Goal: Task Accomplishment & Management: Manage account settings

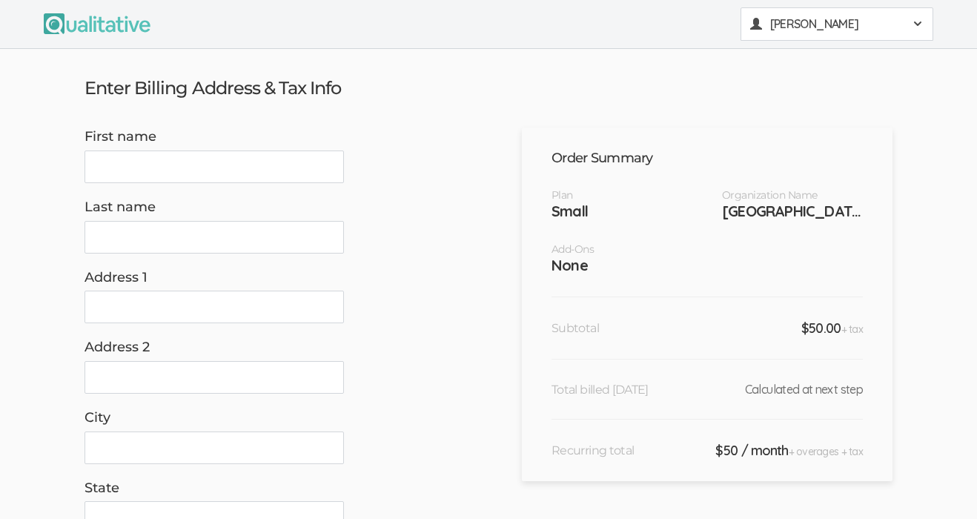
click at [741, 28] on span "[PERSON_NAME]" at bounding box center [836, 24] width 133 height 17
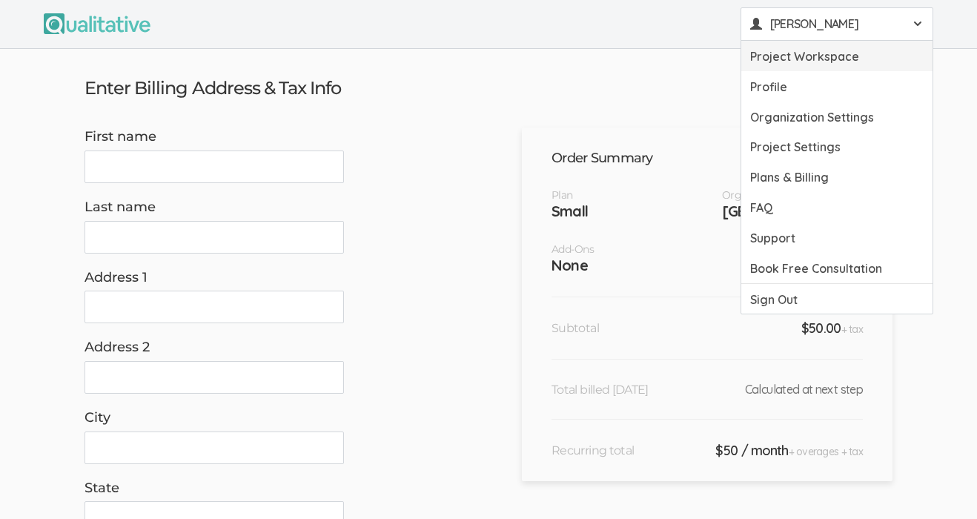
click at [741, 55] on link "Project Workspace" at bounding box center [836, 56] width 191 height 30
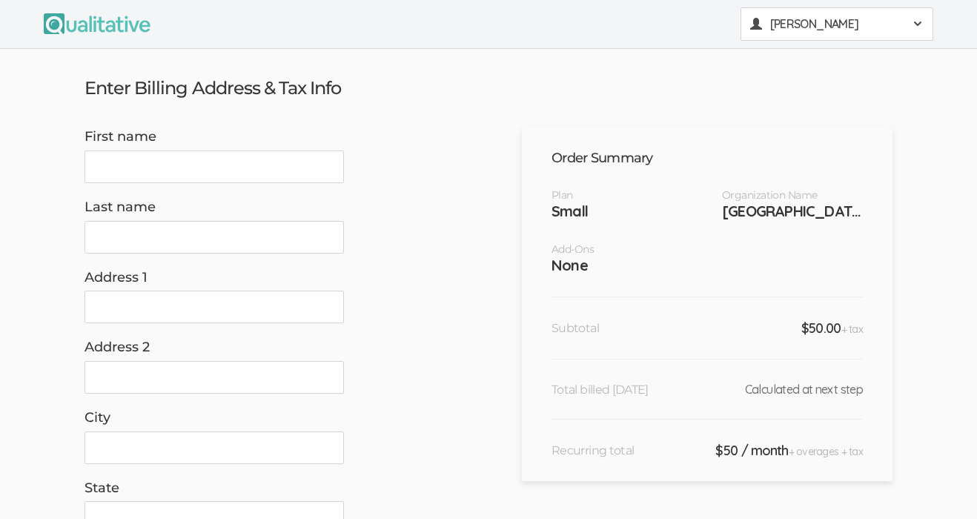
click at [871, 16] on span "[PERSON_NAME]" at bounding box center [836, 24] width 133 height 17
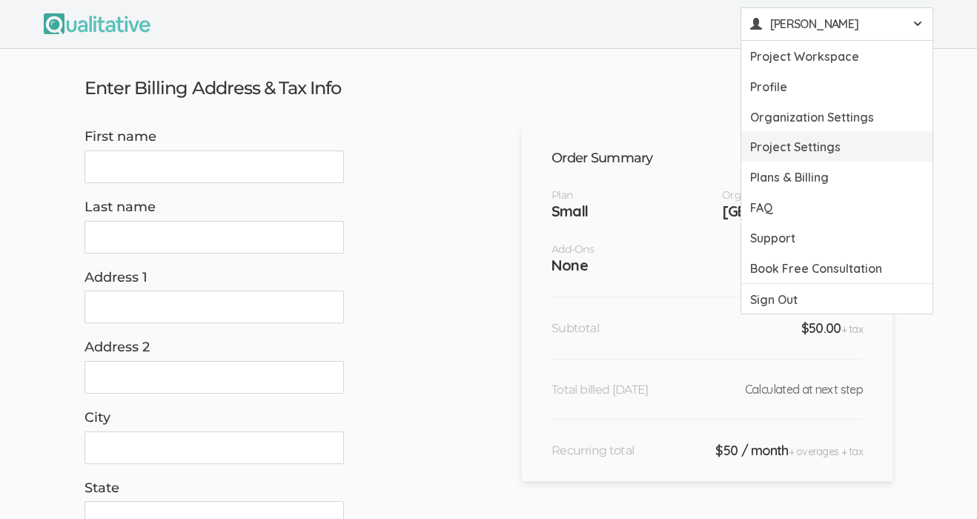
click at [843, 145] on link "Project Settings" at bounding box center [836, 146] width 191 height 30
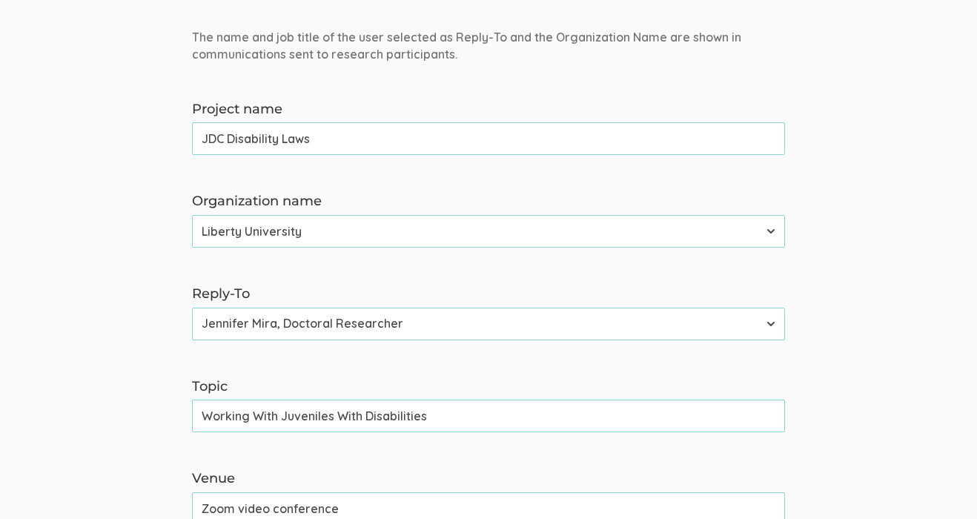
scroll to position [166, 0]
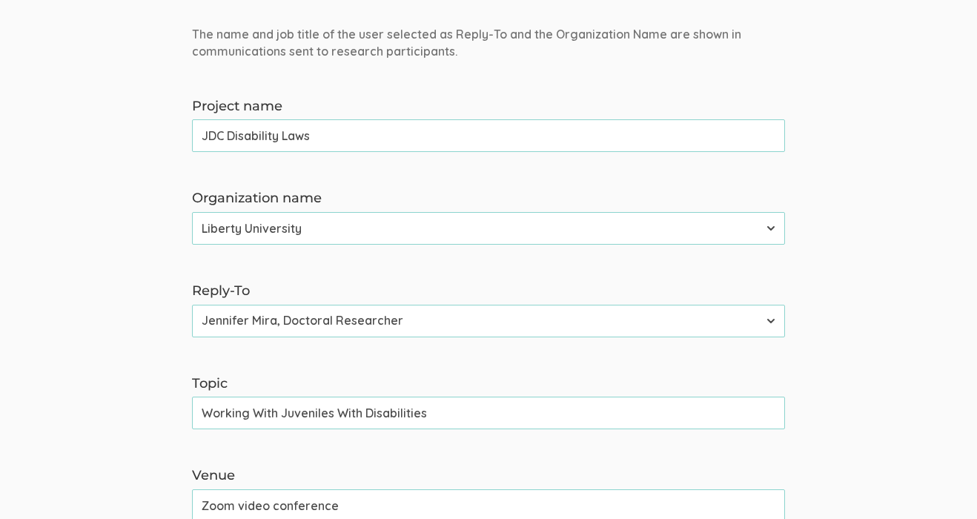
click at [409, 319] on select "[PERSON_NAME], Doctoral Researcher [PERSON_NAME], Founder" at bounding box center [488, 321] width 593 height 33
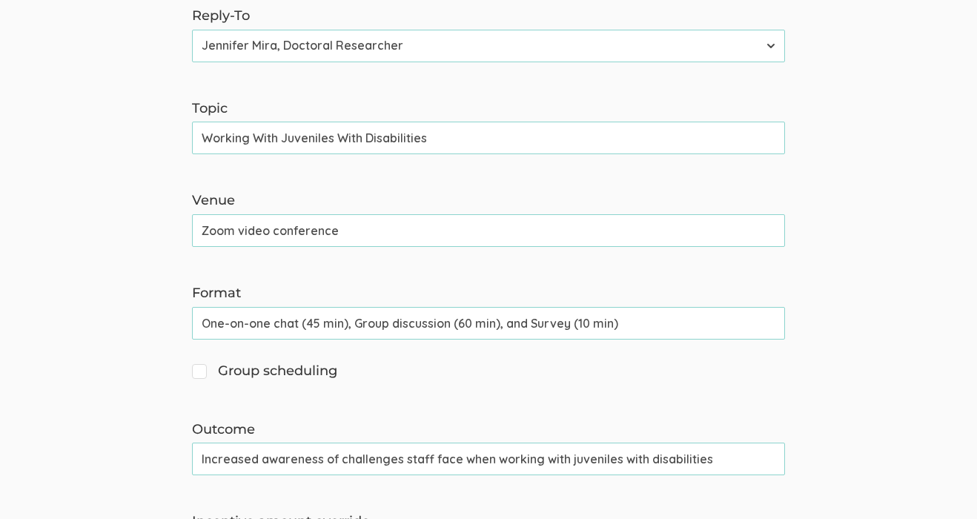
scroll to position [0, 0]
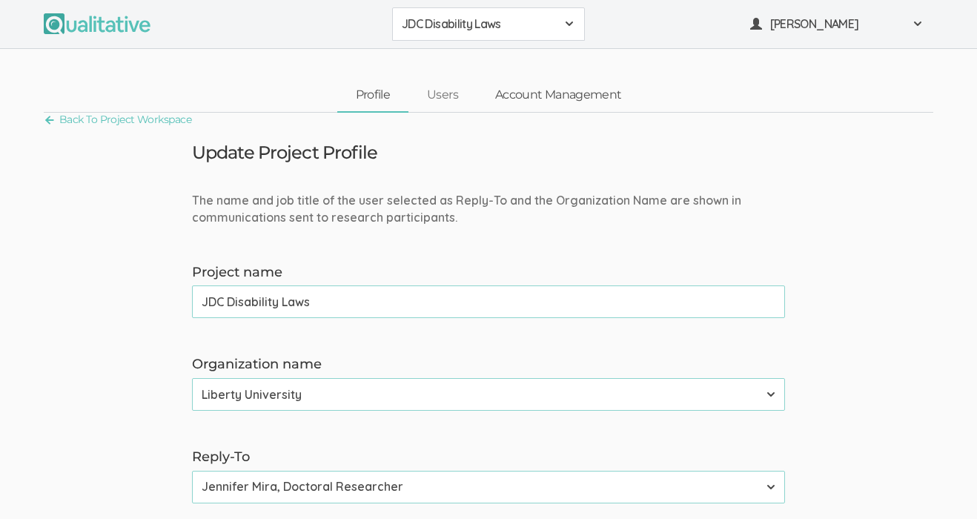
click at [614, 84] on link "Account Management" at bounding box center [557, 95] width 163 height 32
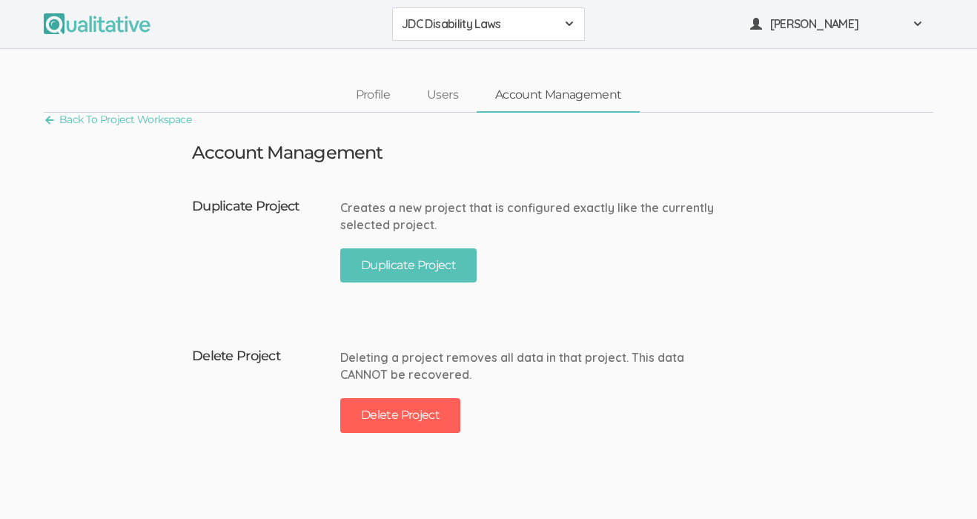
click at [544, 23] on span "JDC Disability Laws" at bounding box center [479, 24] width 154 height 17
click at [489, 19] on span "JDC Disability Laws" at bounding box center [479, 24] width 154 height 17
click at [923, 27] on span at bounding box center [917, 24] width 12 height 12
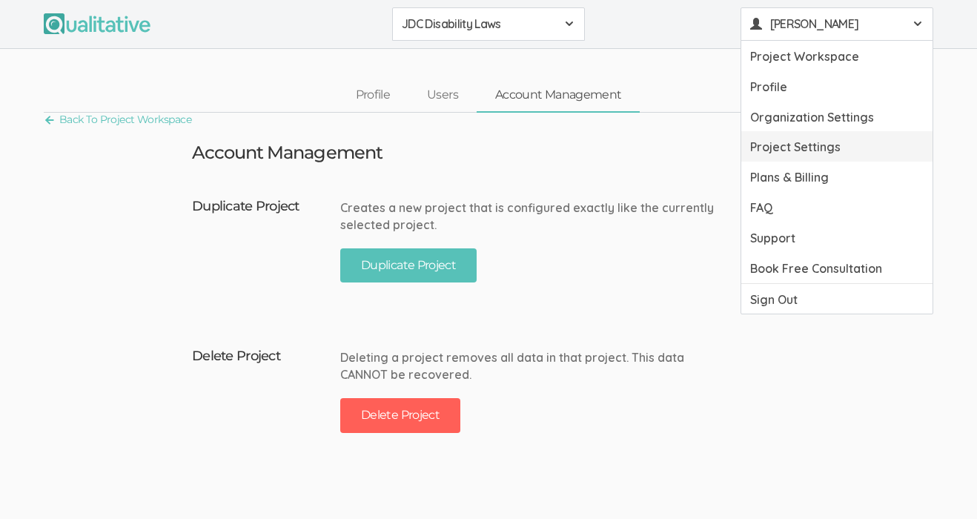
click at [815, 142] on link "Project Settings" at bounding box center [836, 146] width 191 height 30
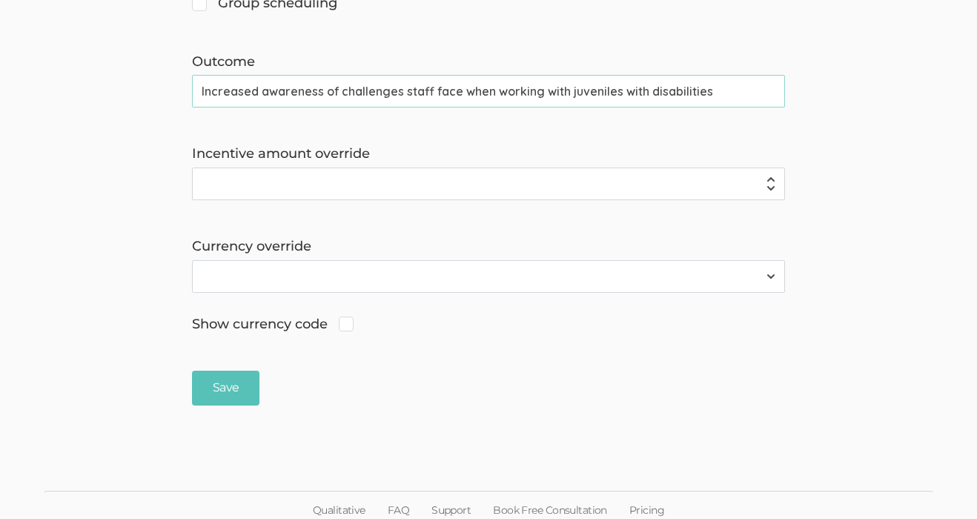
scroll to position [818, 0]
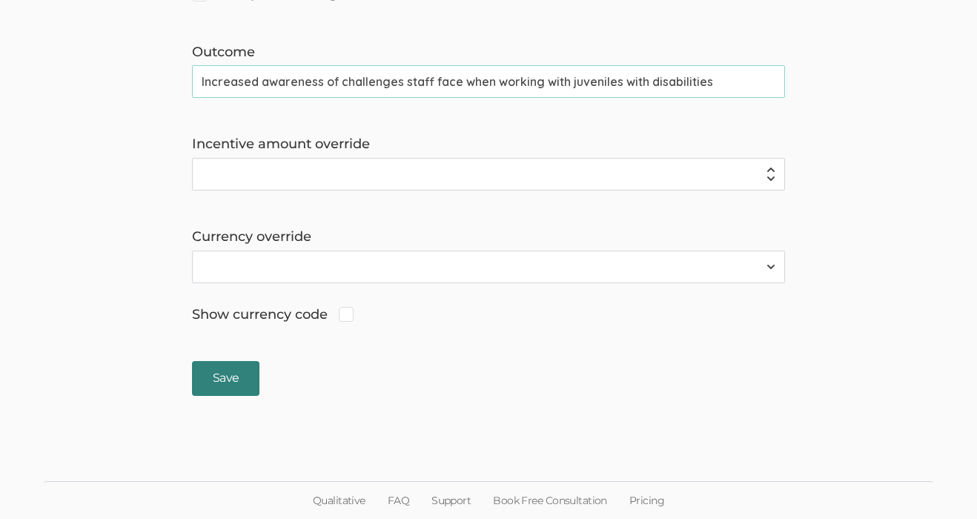
click at [250, 392] on input "Save" at bounding box center [225, 378] width 67 height 35
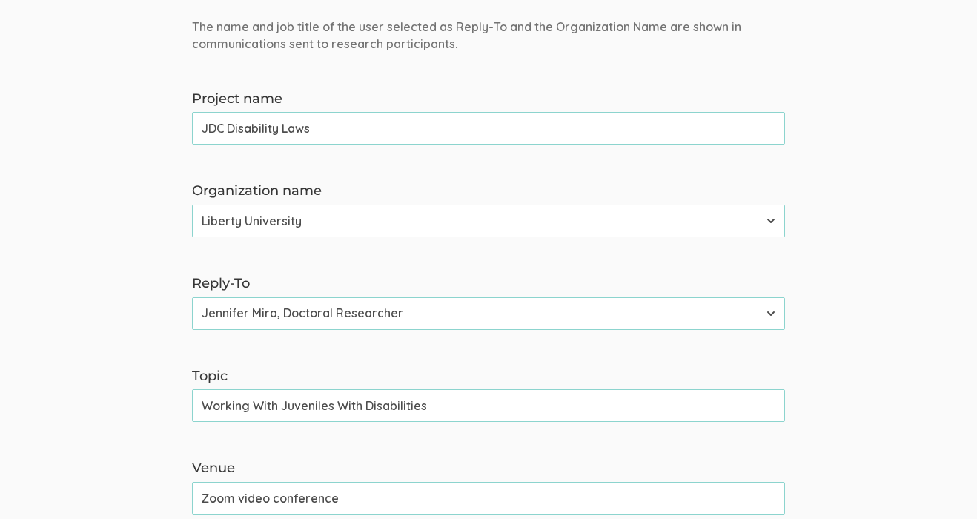
scroll to position [0, 0]
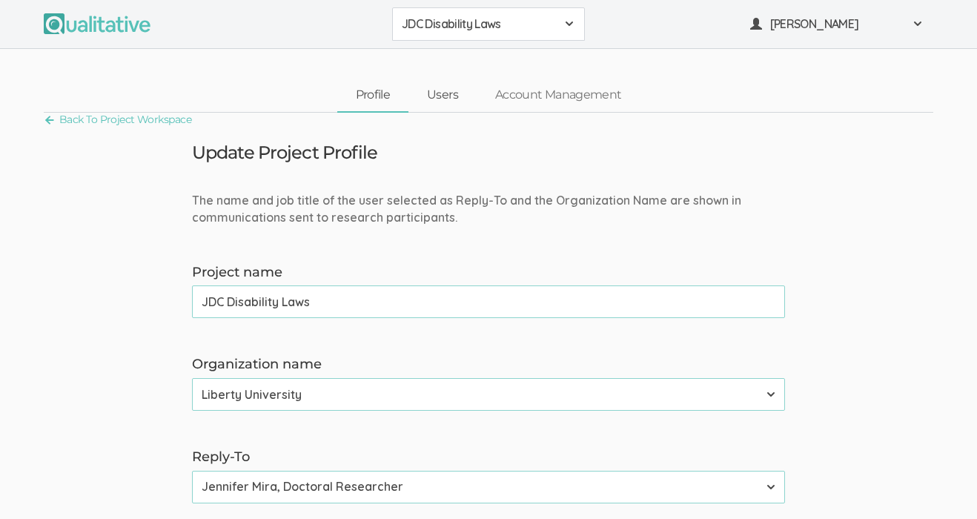
click at [438, 102] on link "Users" at bounding box center [442, 95] width 68 height 32
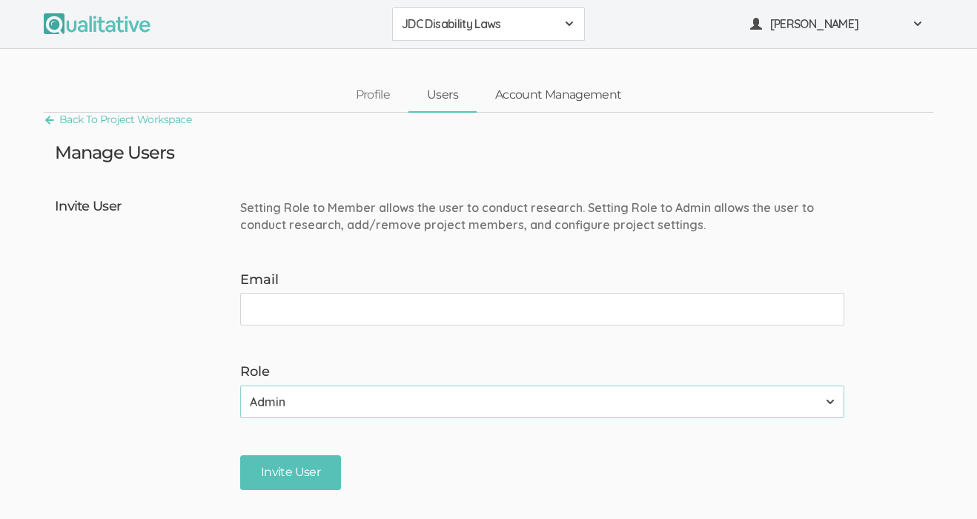
click at [546, 102] on link "Account Management" at bounding box center [557, 95] width 163 height 32
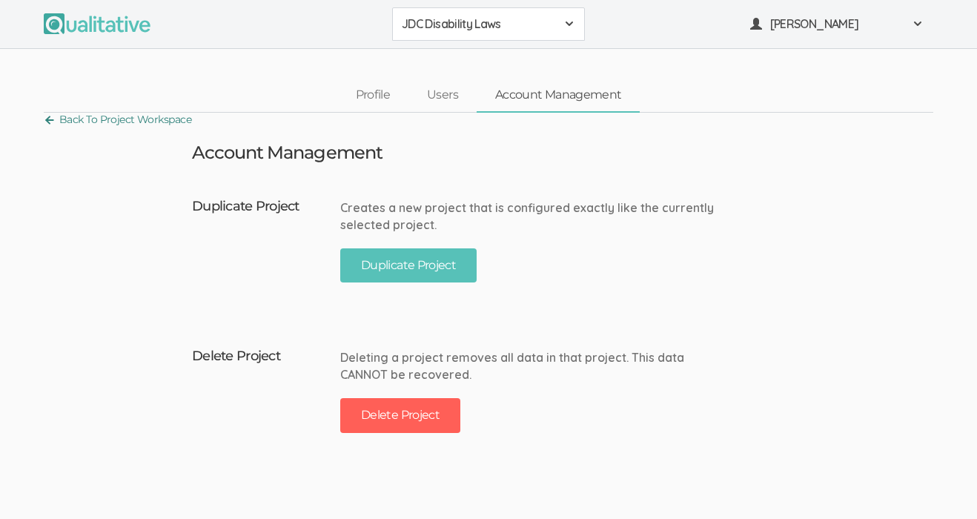
click at [74, 119] on link "Back To Project Workspace" at bounding box center [117, 120] width 147 height 20
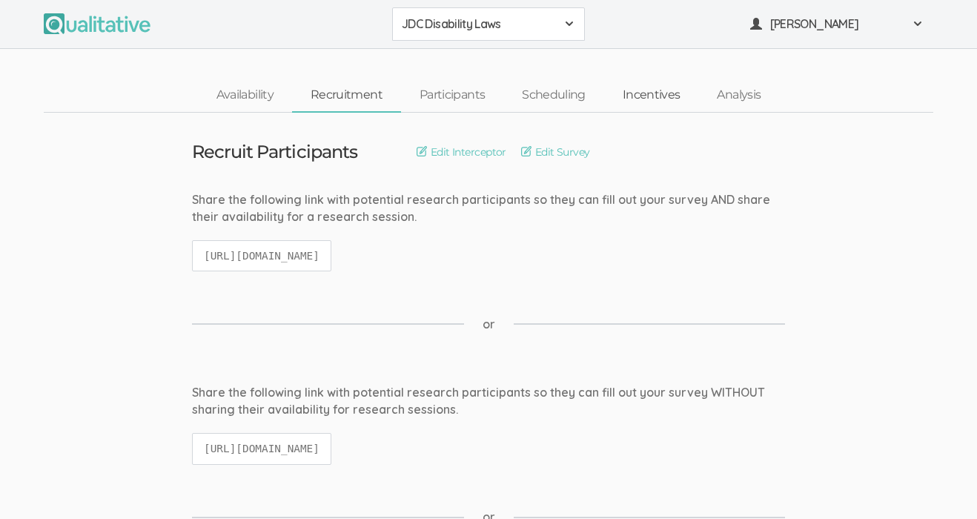
click at [654, 93] on link "Incentives" at bounding box center [651, 95] width 95 height 32
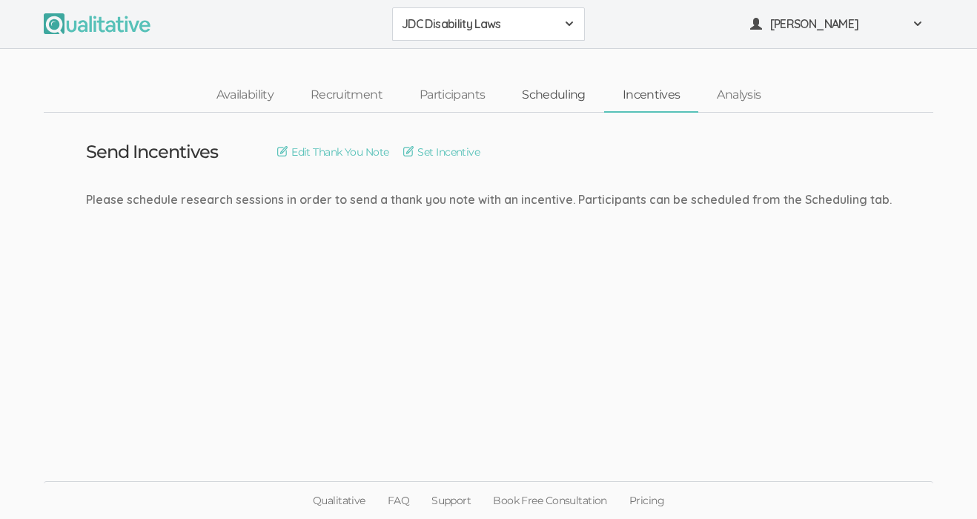
click at [568, 100] on link "Scheduling" at bounding box center [553, 95] width 101 height 32
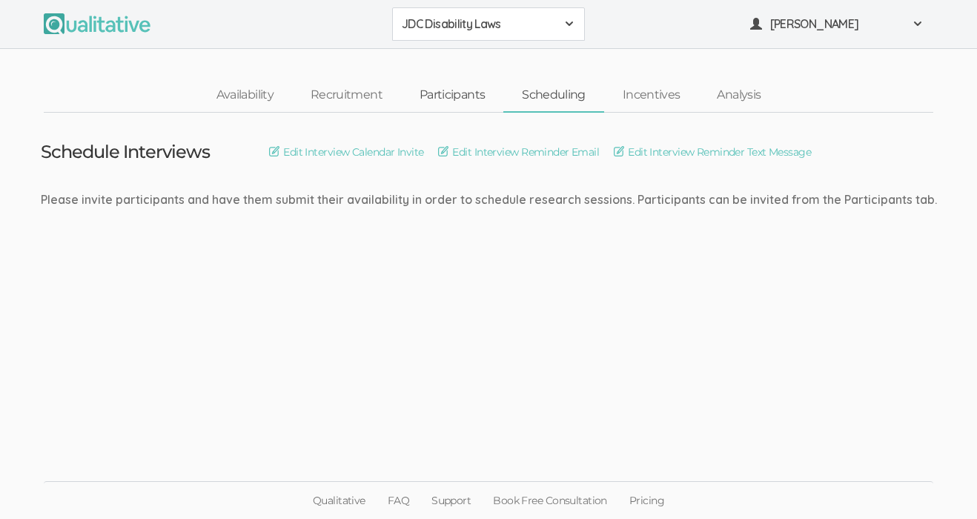
click at [408, 102] on link "Participants" at bounding box center [452, 95] width 102 height 32
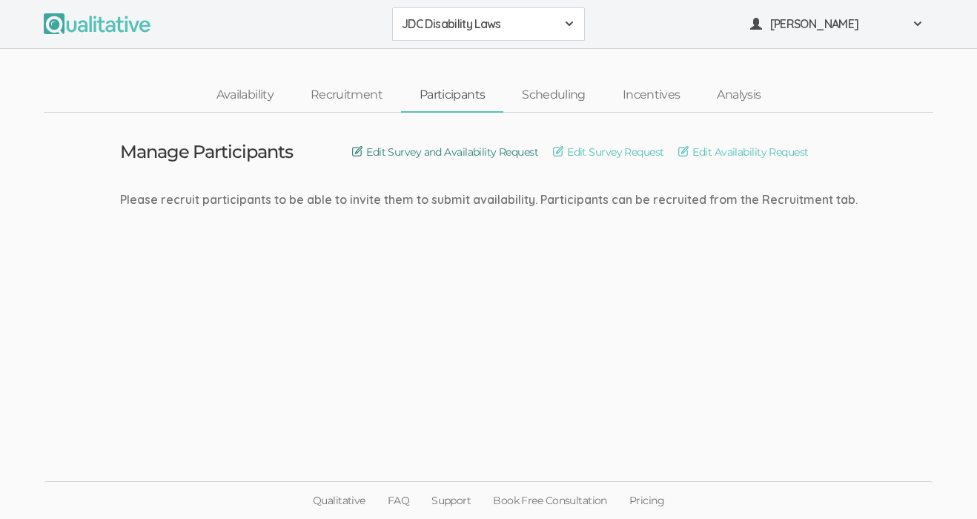
click at [473, 156] on link "Edit Survey and Availability Request" at bounding box center [445, 152] width 186 height 16
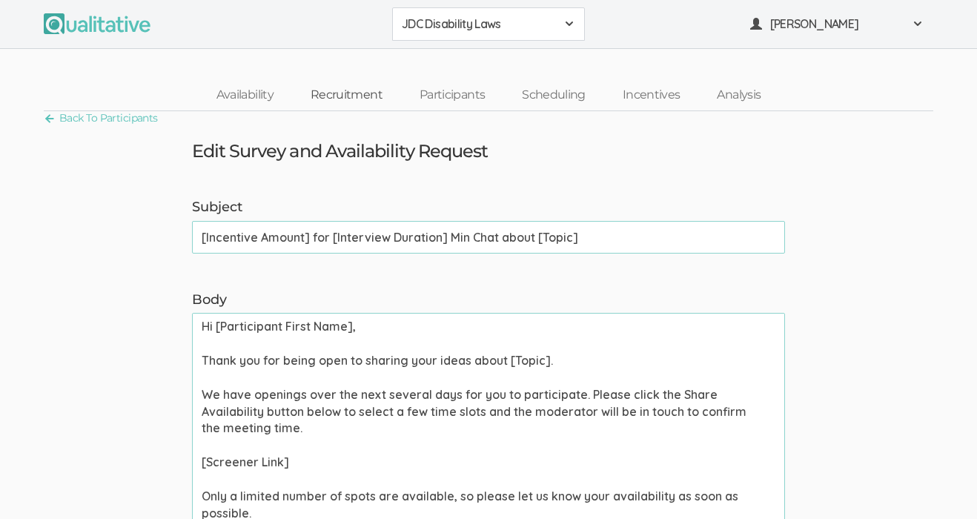
click at [360, 90] on link "Recruitment" at bounding box center [346, 95] width 109 height 32
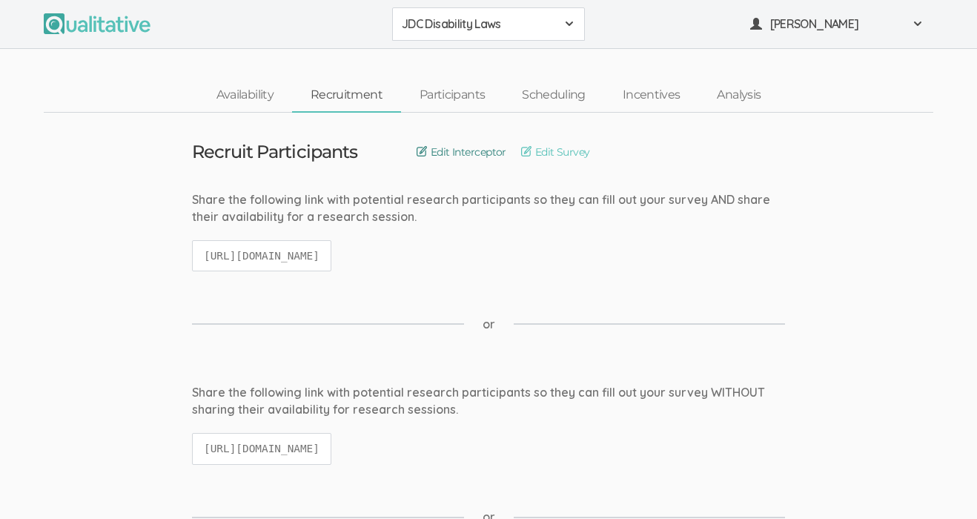
click at [487, 152] on link "Edit Interceptor" at bounding box center [461, 152] width 90 height 16
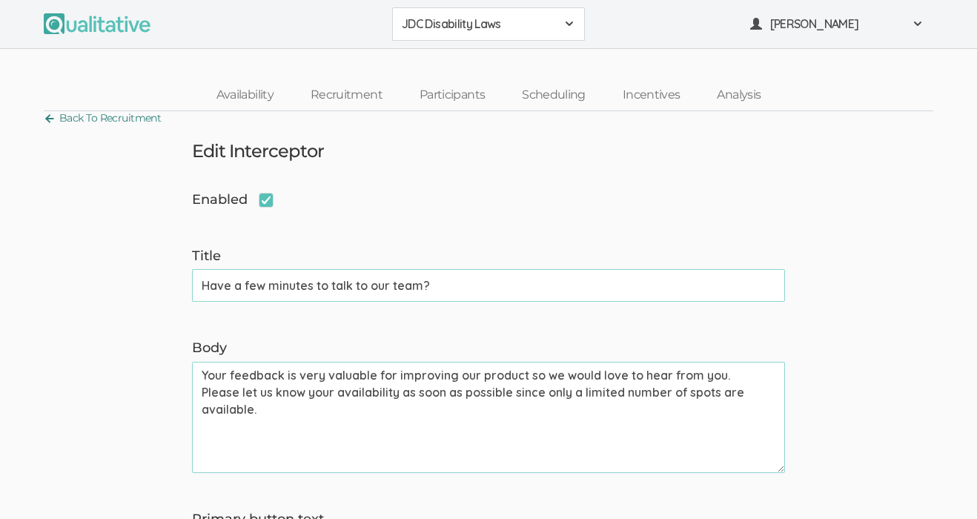
click at [121, 115] on link "Back To Recruitment" at bounding box center [102, 118] width 117 height 20
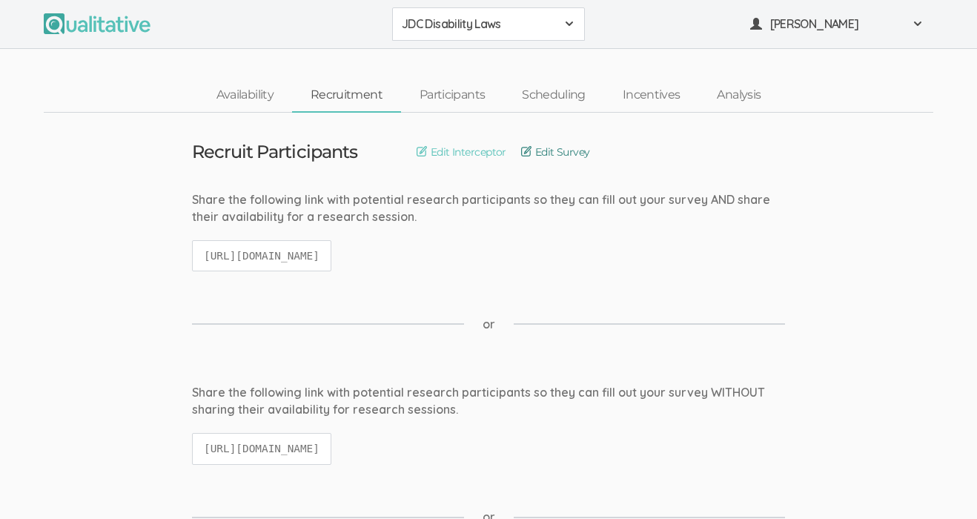
click at [548, 156] on link "Edit Survey" at bounding box center [555, 152] width 69 height 16
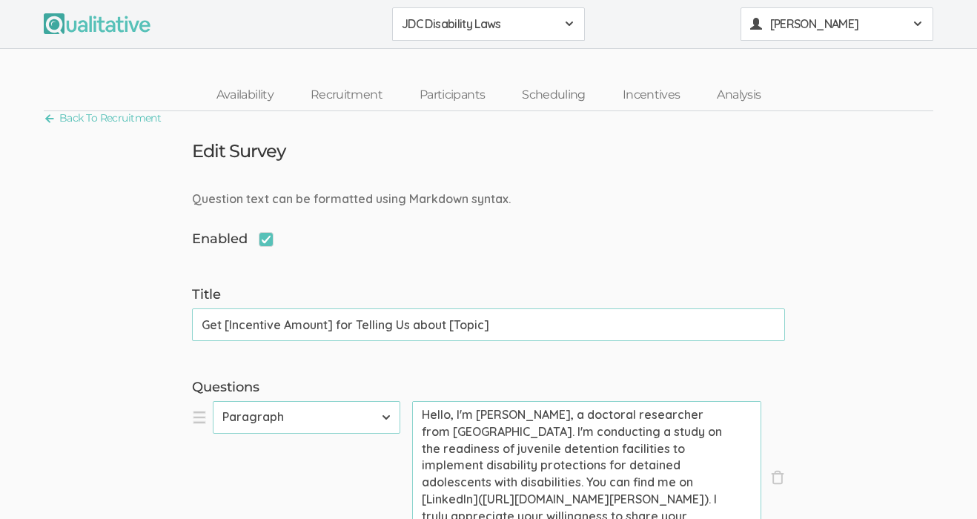
click at [920, 24] on span at bounding box center [917, 24] width 12 height 12
